Goal: Information Seeking & Learning: Find specific fact

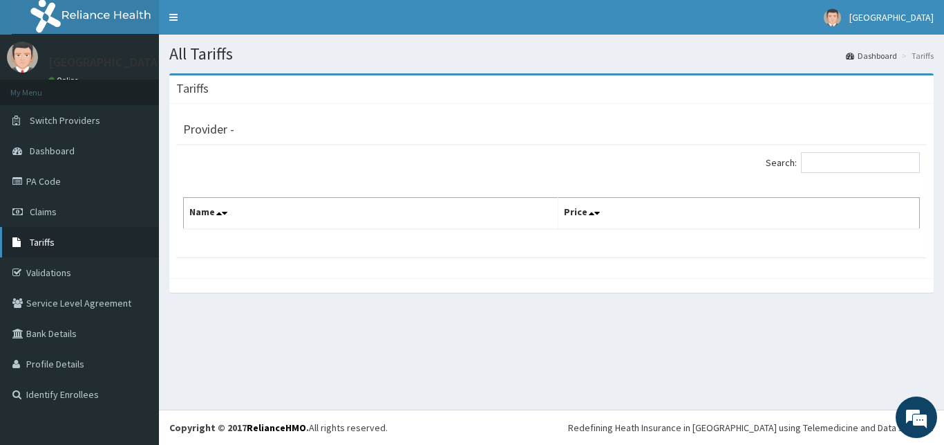
click at [45, 245] on span "Tariffs" at bounding box center [42, 242] width 25 height 12
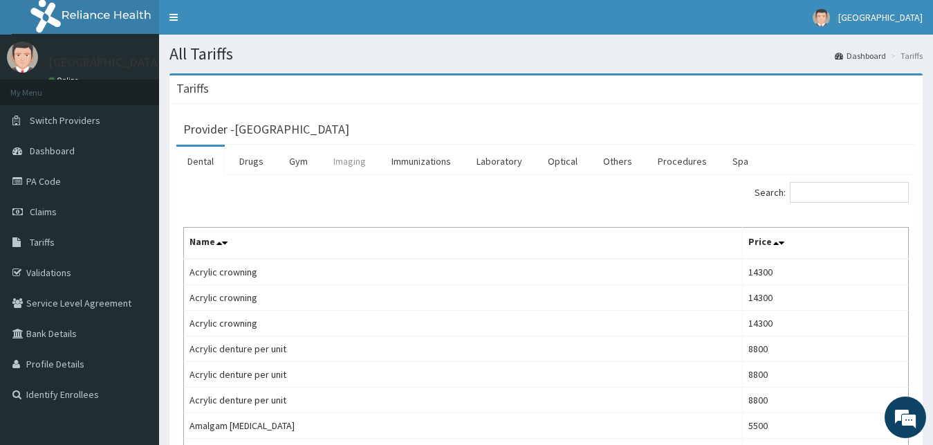
click at [342, 166] on link "Imaging" at bounding box center [349, 161] width 55 height 29
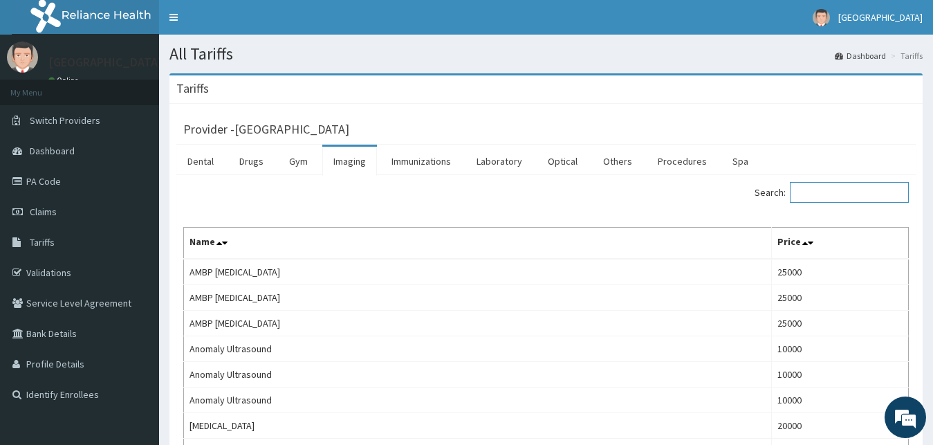
click at [843, 197] on input "Search:" at bounding box center [849, 192] width 119 height 21
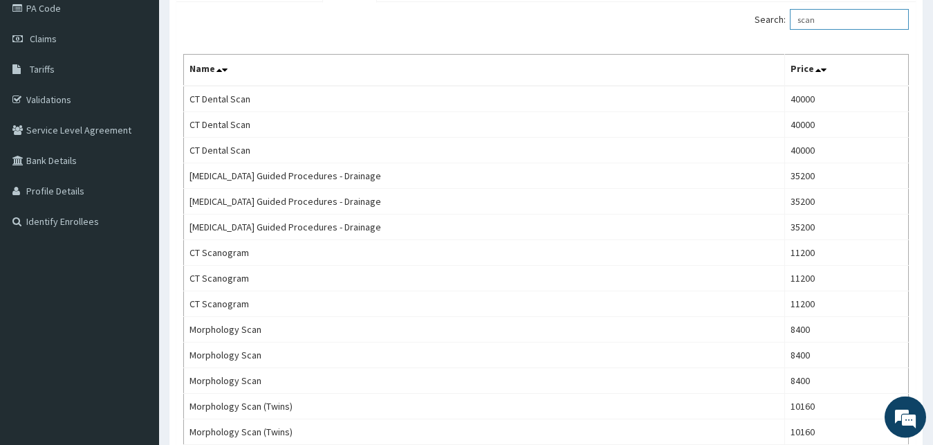
scroll to position [4, 0]
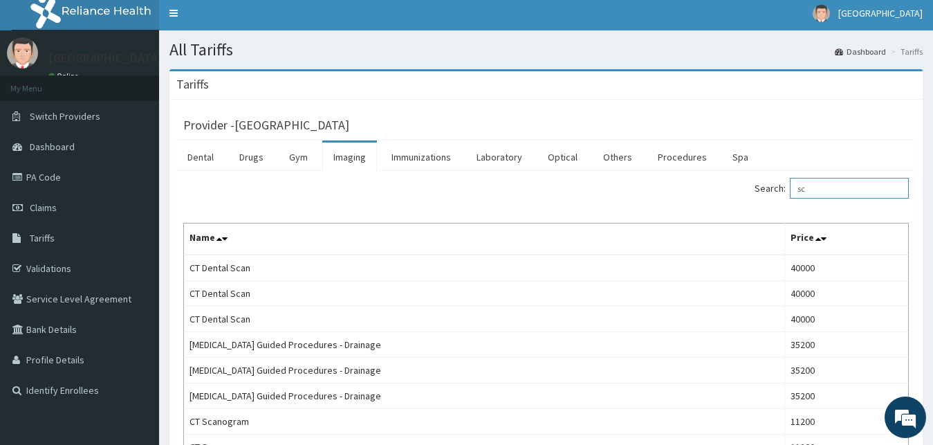
type input "s"
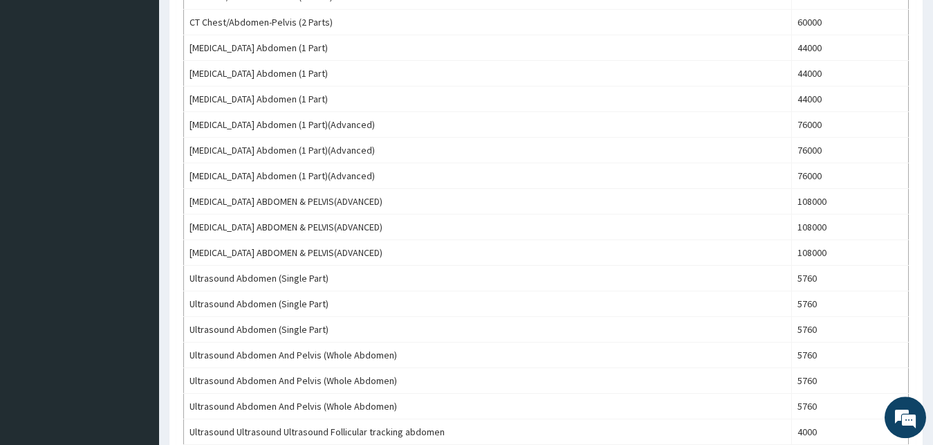
scroll to position [564, 0]
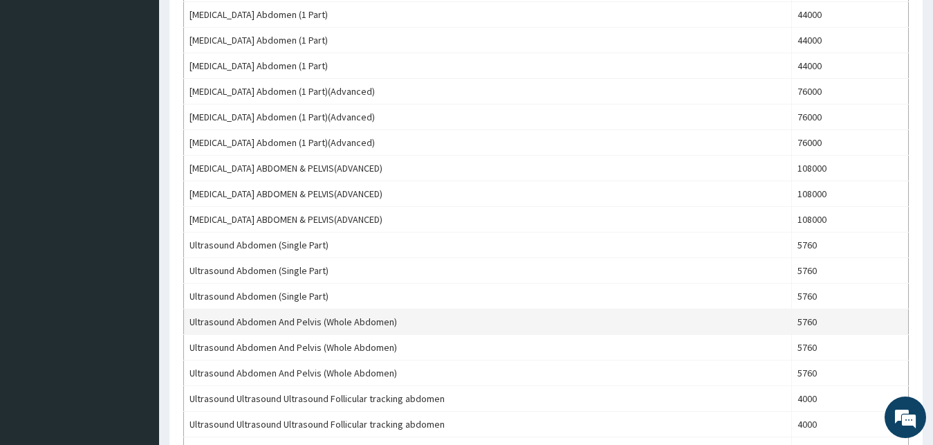
type input "abdomen"
drag, startPoint x: 190, startPoint y: 321, endPoint x: 401, endPoint y: 323, distance: 210.9
click at [401, 323] on td "Ultrasound Abdomen And Pelvis (Whole Abdomen)" at bounding box center [488, 322] width 608 height 26
copy td "Ultrasound Abdomen And Pelvis (Whole Abdomen)"
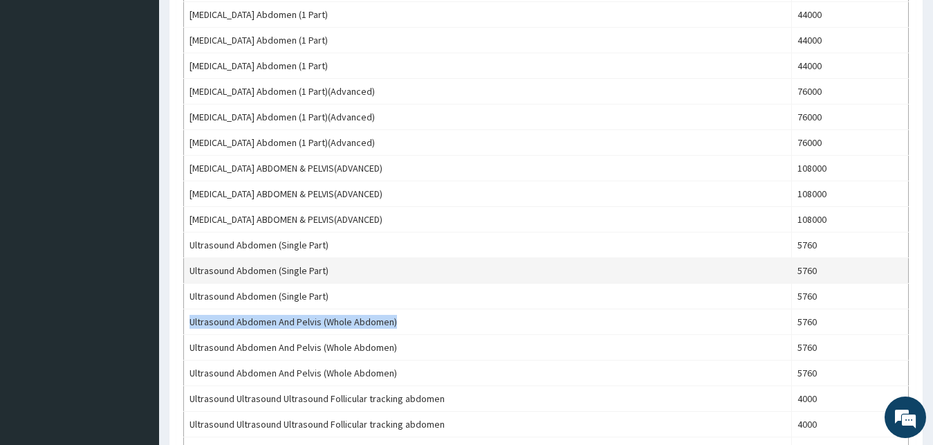
copy td "Ultrasound Abdomen And Pelvis (Whole Abdomen)"
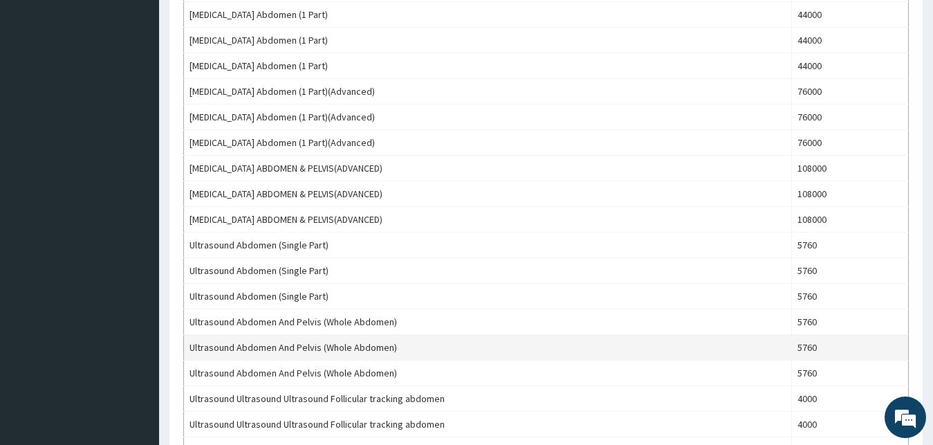
click at [272, 353] on td "Ultrasound Abdomen And Pelvis (Whole Abdomen)" at bounding box center [488, 348] width 608 height 26
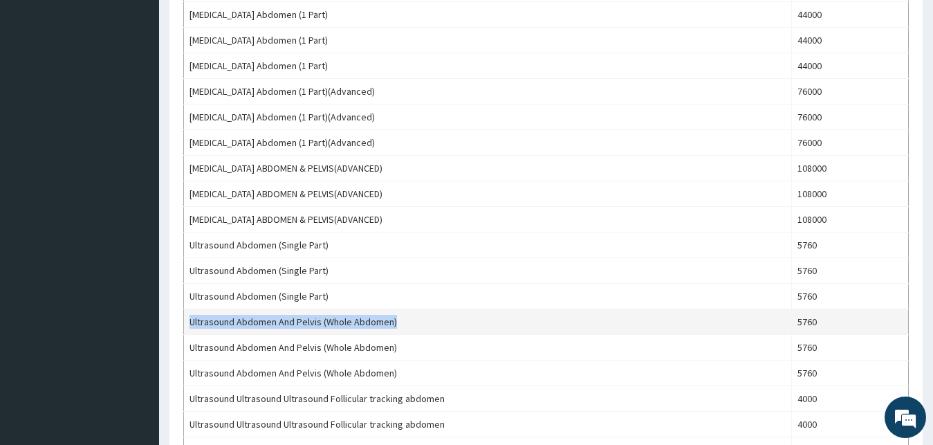
drag, startPoint x: 191, startPoint y: 325, endPoint x: 403, endPoint y: 327, distance: 212.3
click at [403, 327] on td "Ultrasound Abdomen And Pelvis (Whole Abdomen)" at bounding box center [488, 322] width 608 height 26
copy td "Ultrasound Abdomen And Pelvis (Whole Abdomen)"
